Goal: Entertainment & Leisure: Consume media (video, audio)

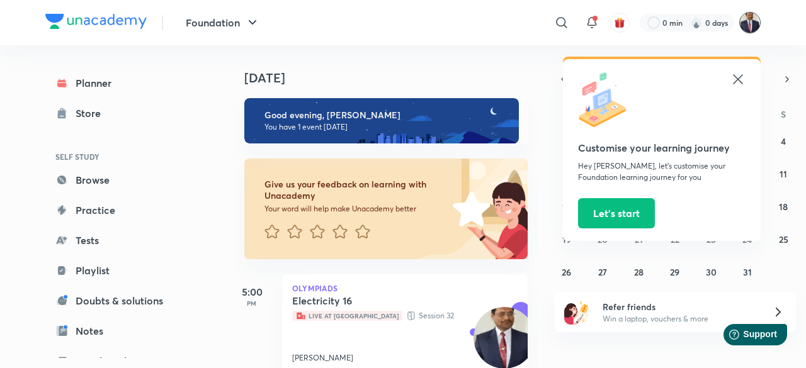
click at [749, 23] on img at bounding box center [749, 22] width 21 height 21
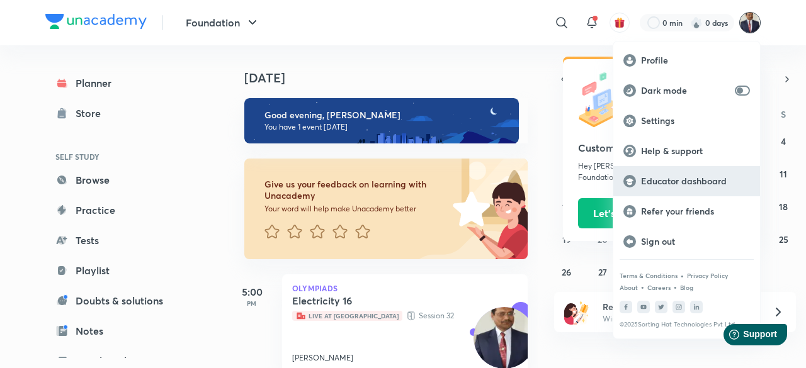
click at [679, 181] on p "Educator dashboard" at bounding box center [695, 181] width 109 height 11
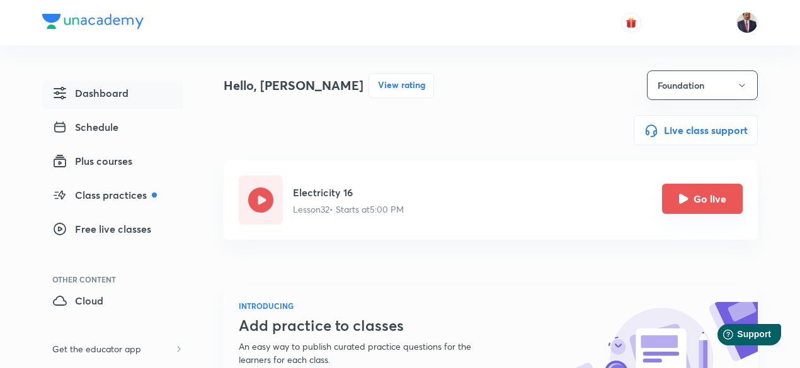
click at [670, 196] on button "Go live" at bounding box center [702, 199] width 81 height 30
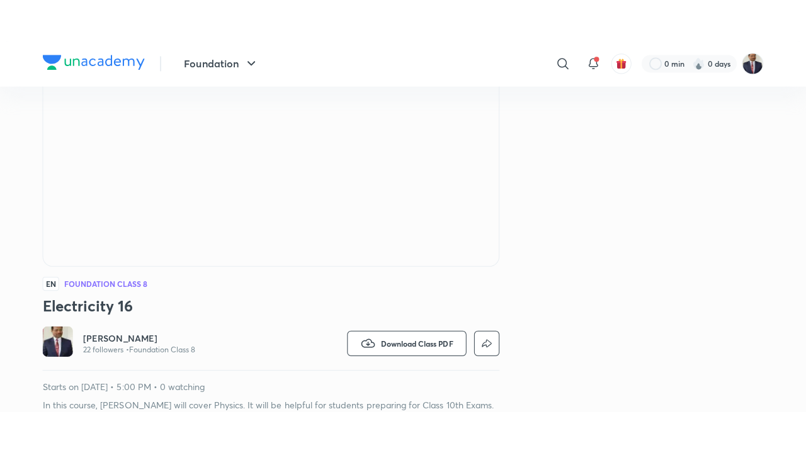
scroll to position [199, 0]
